Goal: Communication & Community: Answer question/provide support

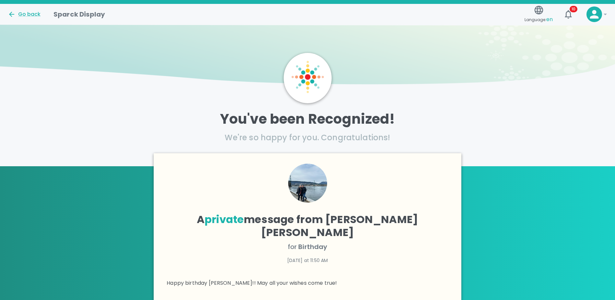
click at [316, 187] on img at bounding box center [307, 182] width 39 height 39
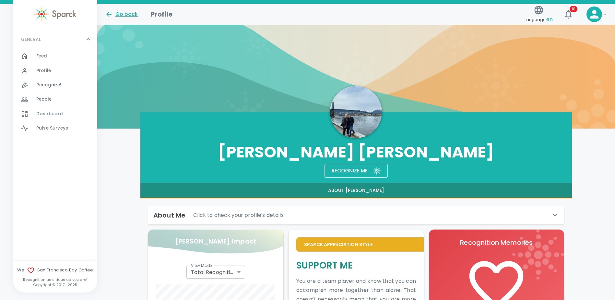
click at [125, 14] on div "Go back" at bounding box center [121, 14] width 33 height 8
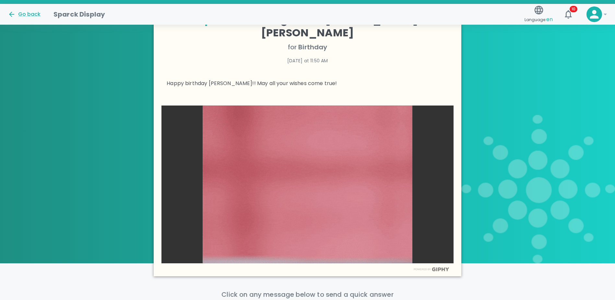
scroll to position [259, 0]
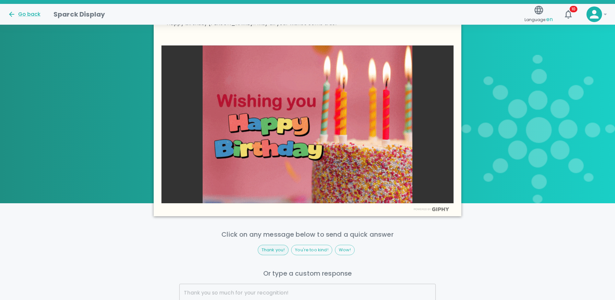
click at [271, 246] on span "Thank you!" at bounding box center [273, 249] width 30 height 6
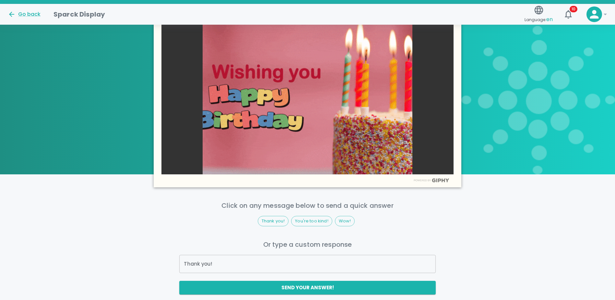
scroll to position [324, 0]
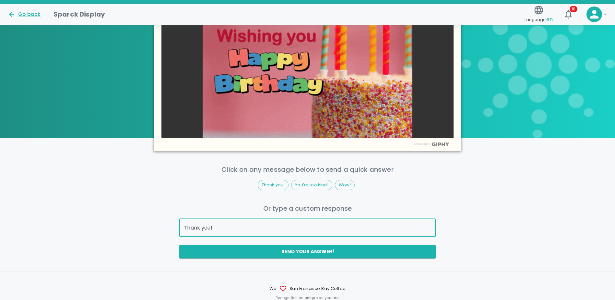
click at [222, 219] on input "Thank you!" at bounding box center [307, 228] width 256 height 18
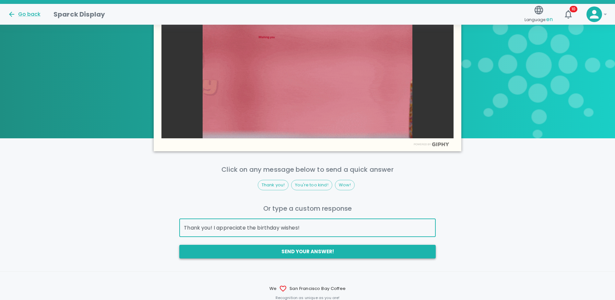
type input "Thank you! I appreciate the birthday wishes!"
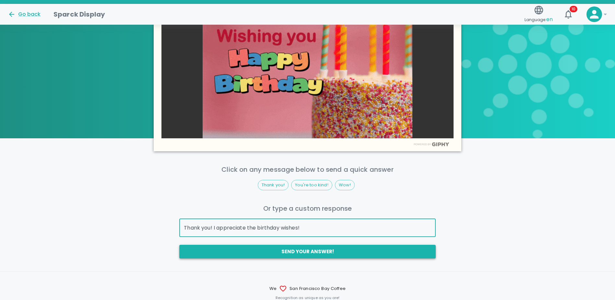
click at [367, 244] on button "Send your answer!" at bounding box center [307, 251] width 256 height 14
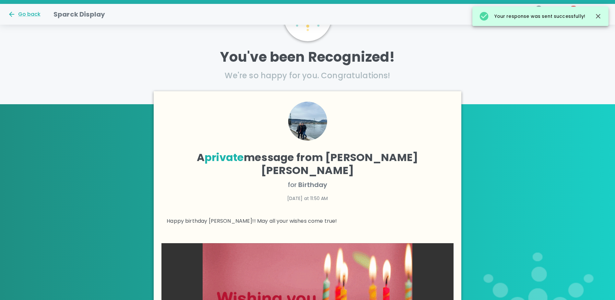
scroll to position [0, 0]
